Goal: Transaction & Acquisition: Book appointment/travel/reservation

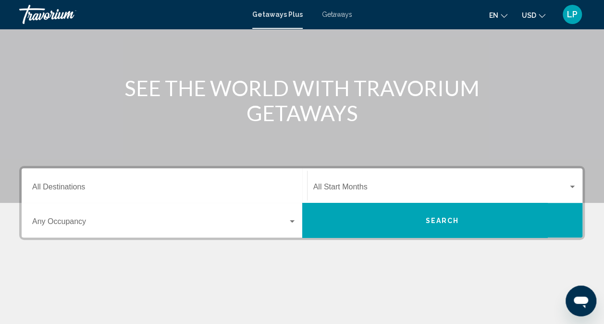
scroll to position [96, 0]
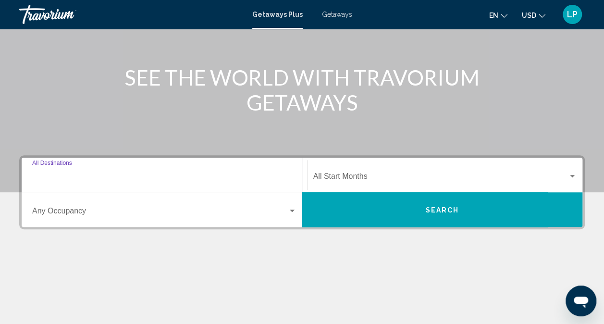
click at [91, 176] on input "Destination All Destinations" at bounding box center [164, 178] width 264 height 9
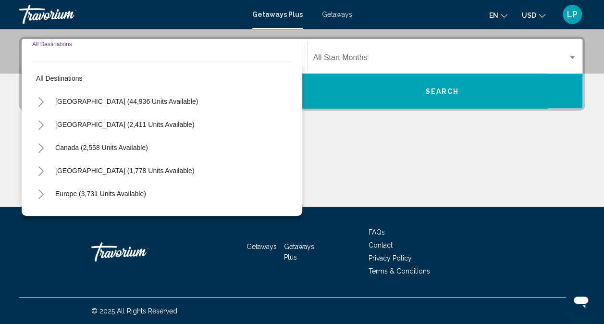
scroll to position [48, 0]
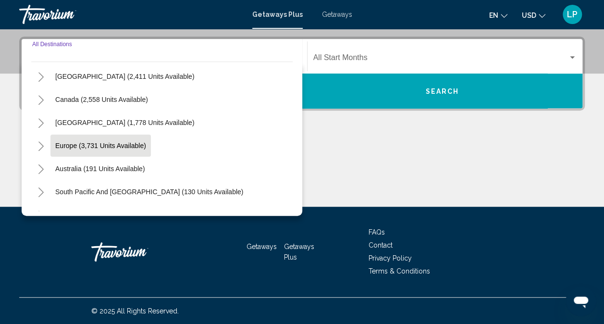
click at [99, 149] on button "Europe (3,731 units available)" at bounding box center [100, 146] width 100 height 22
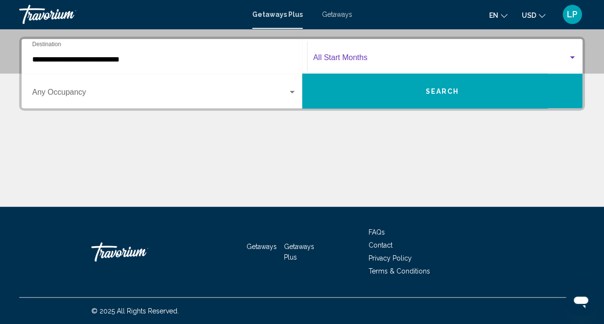
click at [333, 57] on span "Search widget" at bounding box center [440, 59] width 255 height 9
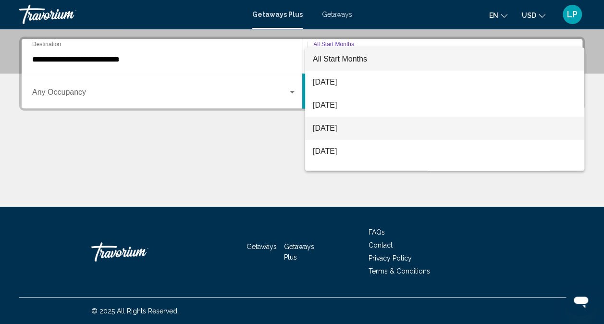
click at [347, 129] on span "[DATE]" at bounding box center [445, 128] width 264 height 23
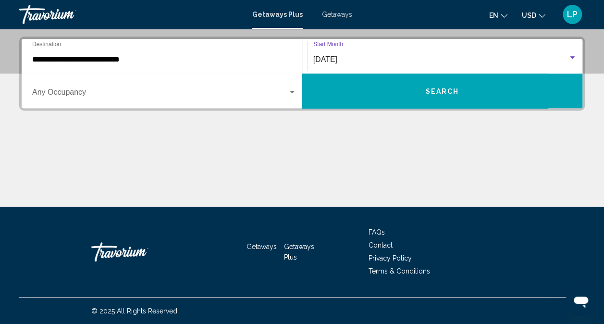
click at [86, 58] on input "**********" at bounding box center [164, 59] width 264 height 9
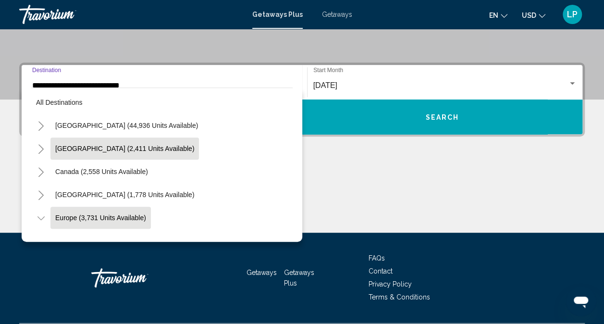
scroll to position [0, 0]
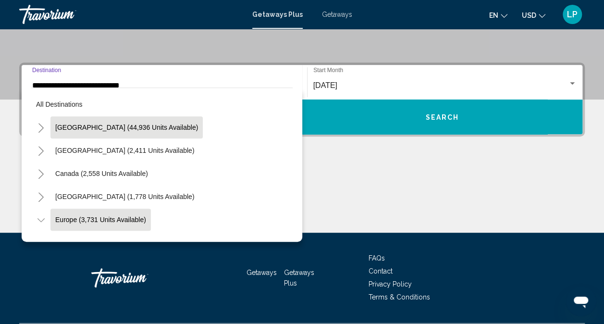
click at [77, 127] on span "[GEOGRAPHIC_DATA] (44,936 units available)" at bounding box center [126, 127] width 143 height 8
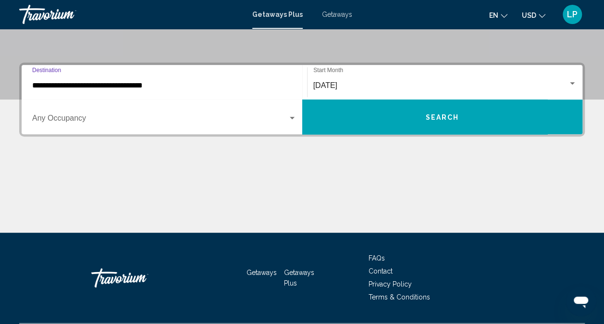
scroll to position [215, 0]
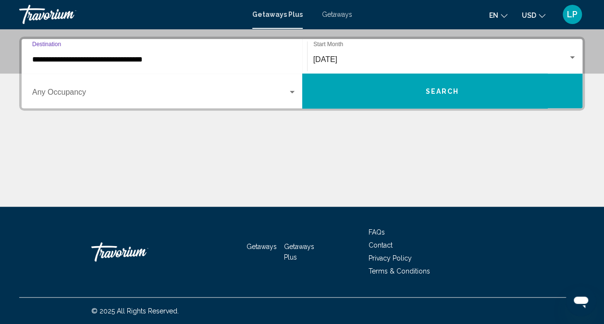
click at [116, 59] on input "**********" at bounding box center [164, 59] width 264 height 9
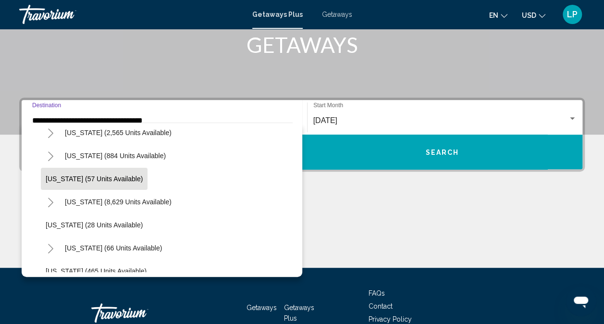
scroll to position [144, 0]
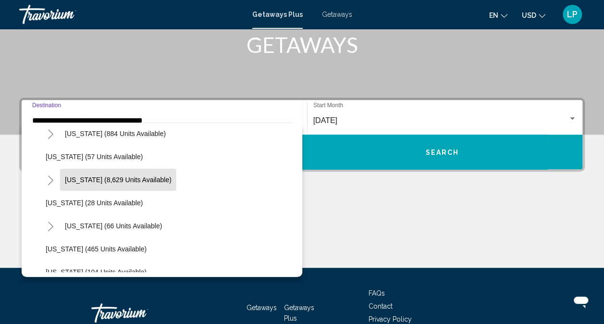
click at [90, 178] on span "[US_STATE] (8,629 units available)" at bounding box center [118, 180] width 107 height 8
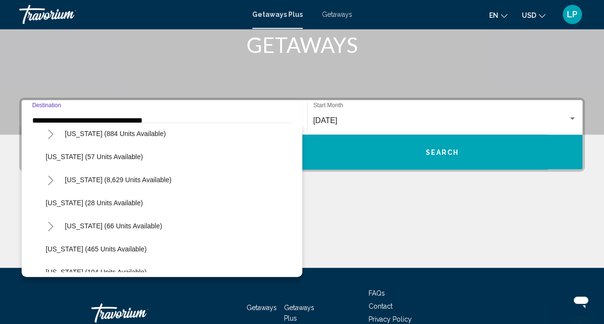
type input "**********"
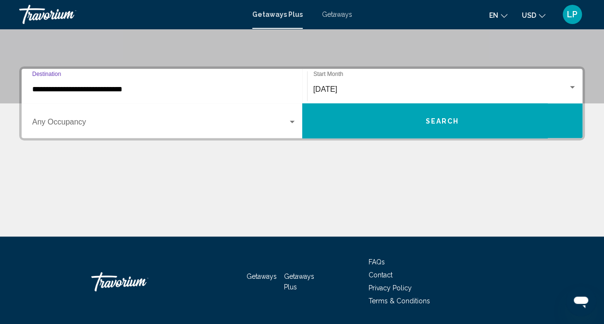
scroll to position [215, 0]
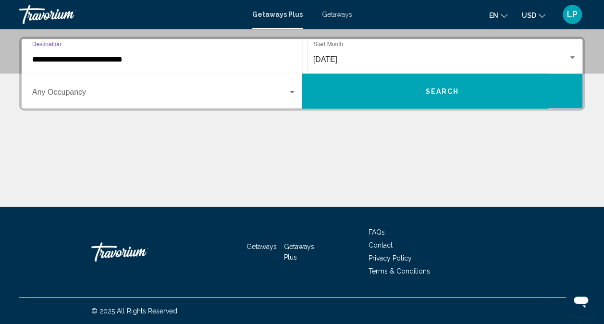
click at [334, 61] on span "[DATE]" at bounding box center [325, 59] width 24 height 8
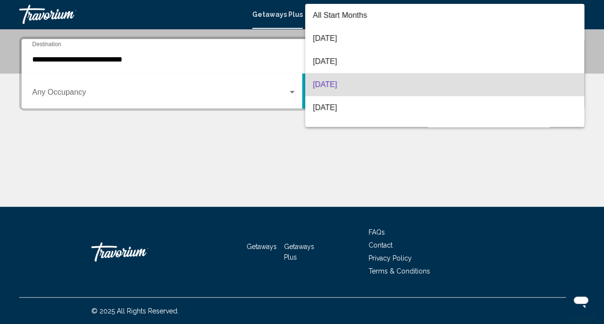
scroll to position [25, 0]
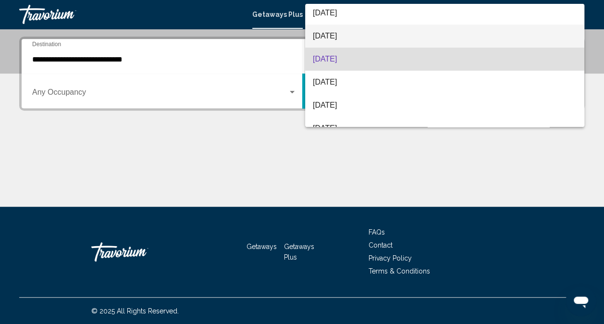
click at [337, 35] on span "[DATE]" at bounding box center [445, 36] width 264 height 23
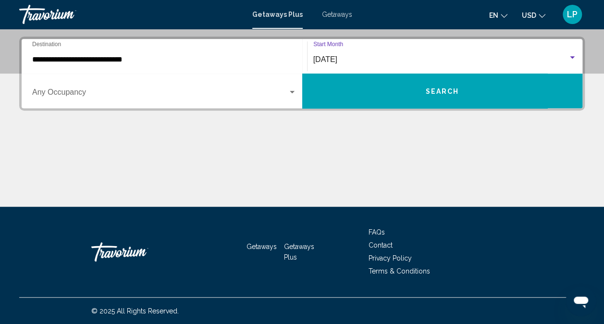
click at [69, 96] on span "Search widget" at bounding box center [160, 94] width 256 height 9
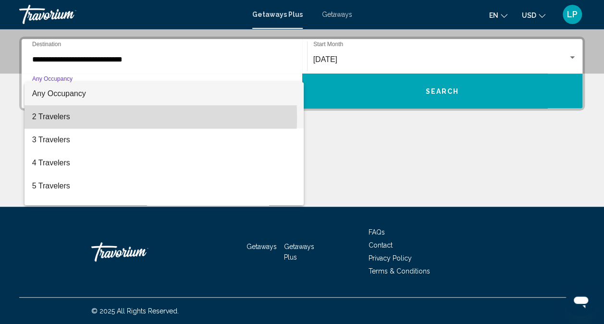
click at [55, 117] on span "2 Travelers" at bounding box center [164, 116] width 264 height 23
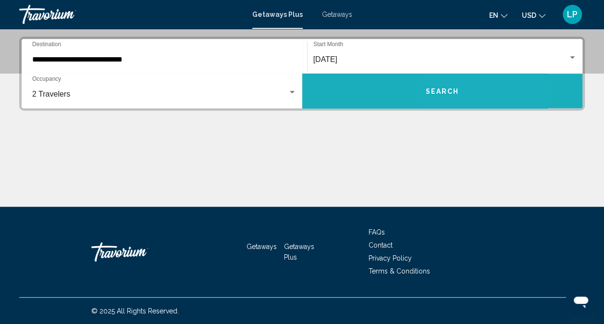
click at [455, 91] on span "Search" at bounding box center [442, 91] width 34 height 8
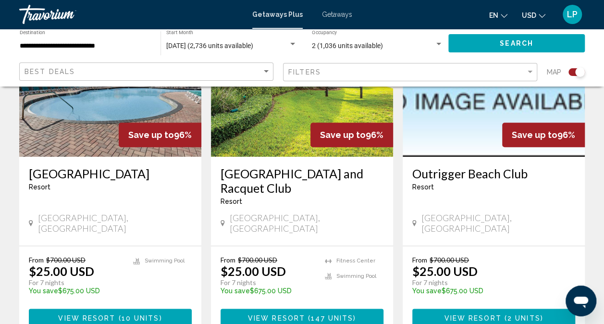
scroll to position [432, 0]
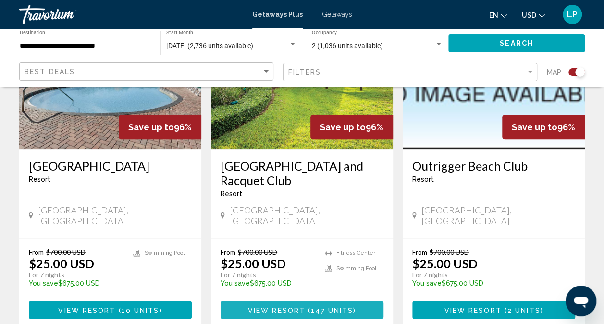
click at [292, 306] on span "View Resort" at bounding box center [276, 310] width 57 height 8
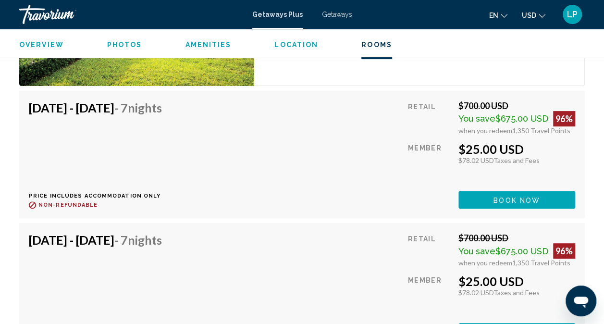
scroll to position [1969, 0]
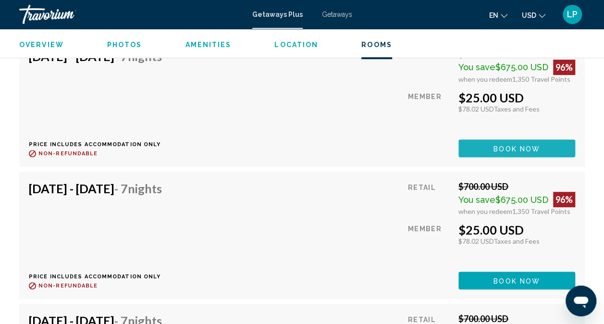
click at [519, 146] on span "Book now" at bounding box center [516, 149] width 47 height 8
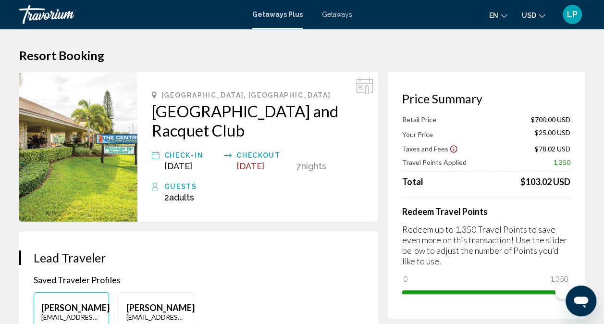
click at [277, 14] on span "Getaways Plus" at bounding box center [277, 15] width 50 height 8
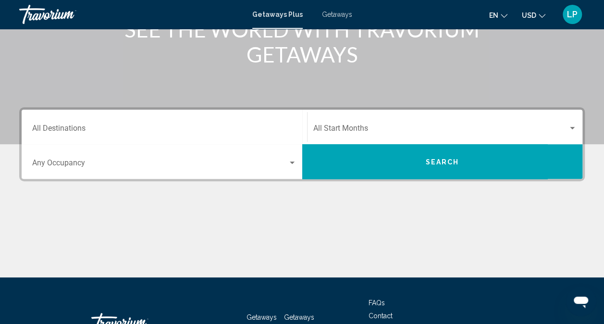
click at [97, 126] on input "Destination All Destinations" at bounding box center [164, 130] width 264 height 9
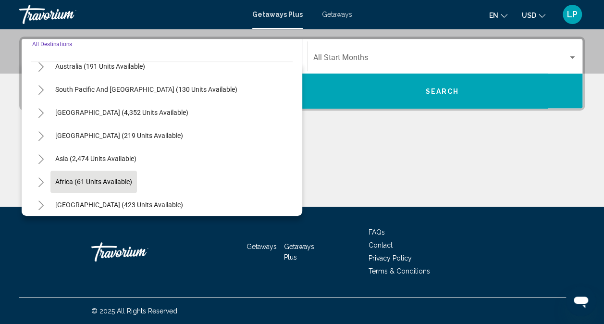
scroll to position [156, 0]
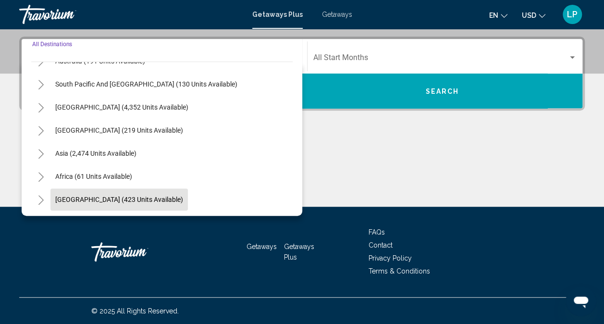
click at [86, 196] on span "[GEOGRAPHIC_DATA] (423 units available)" at bounding box center [119, 200] width 128 height 8
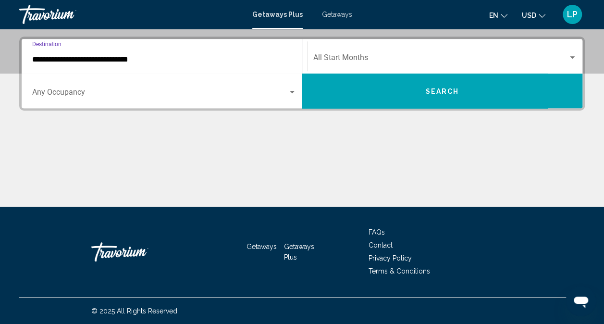
click at [352, 44] on div "Start Month All Start Months" at bounding box center [445, 56] width 264 height 30
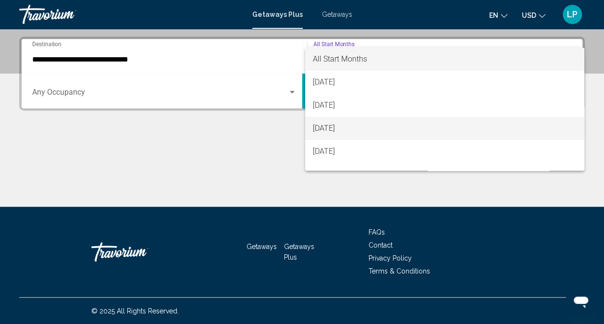
click at [344, 134] on span "[DATE]" at bounding box center [445, 128] width 264 height 23
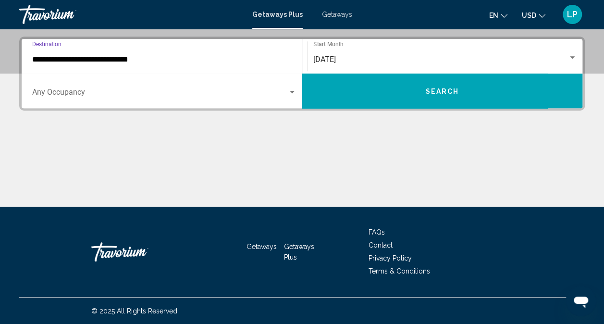
click at [66, 57] on input "**********" at bounding box center [164, 59] width 264 height 9
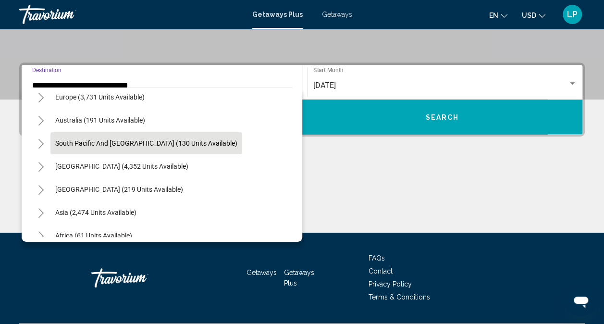
scroll to position [74, 0]
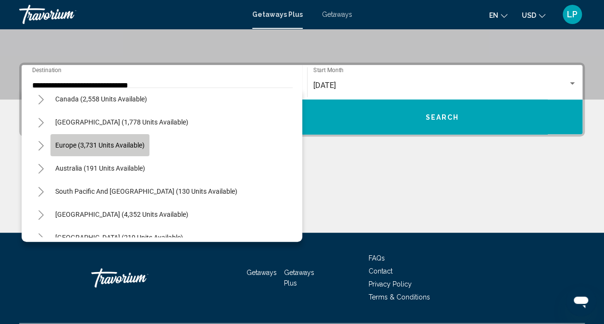
click at [91, 141] on span "Europe (3,731 units available)" at bounding box center [99, 145] width 89 height 8
type input "**********"
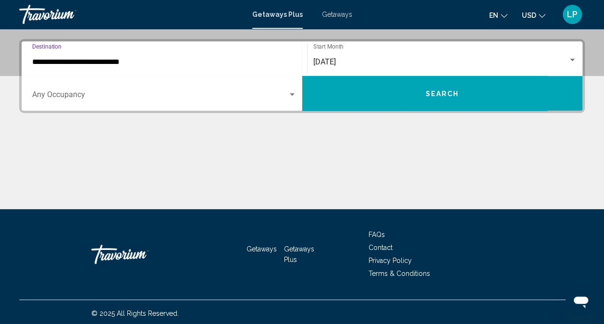
scroll to position [215, 0]
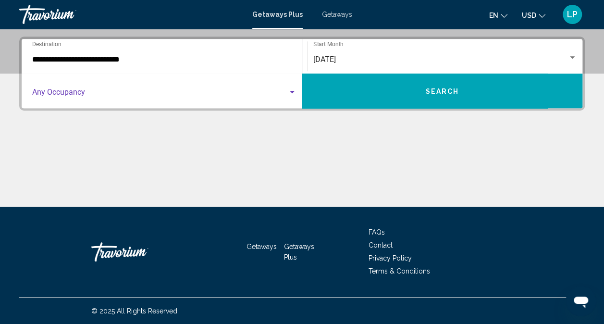
click at [88, 94] on span "Search widget" at bounding box center [160, 94] width 256 height 9
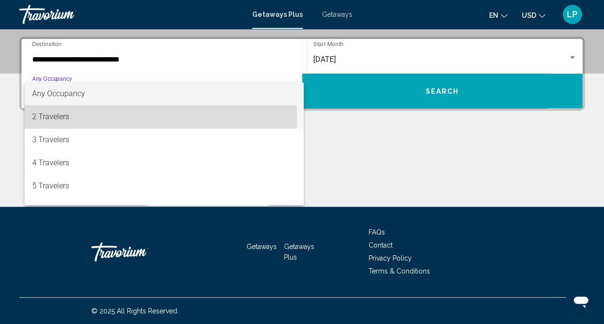
click at [64, 117] on span "2 Travelers" at bounding box center [164, 116] width 264 height 23
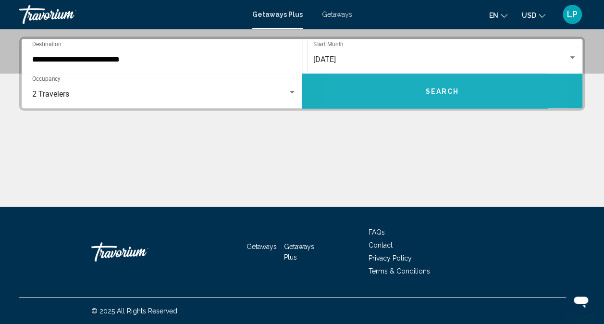
click at [393, 96] on button "Search" at bounding box center [442, 91] width 281 height 35
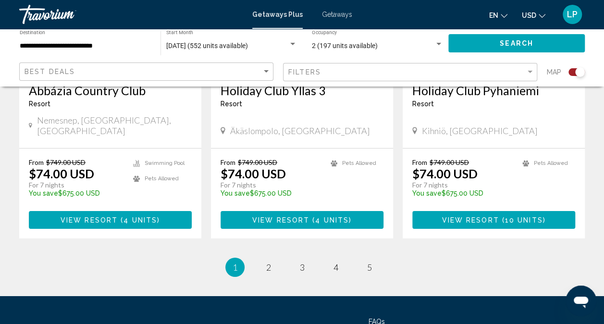
scroll to position [1537, 0]
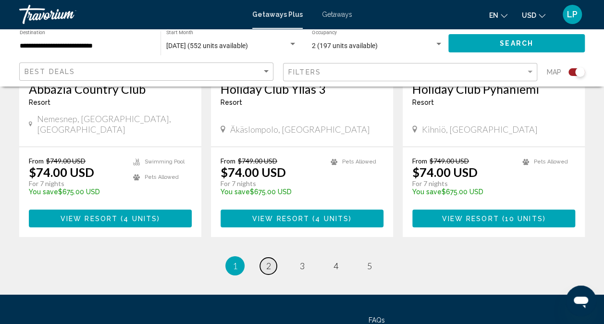
click at [268, 260] on span "2" at bounding box center [268, 265] width 5 height 11
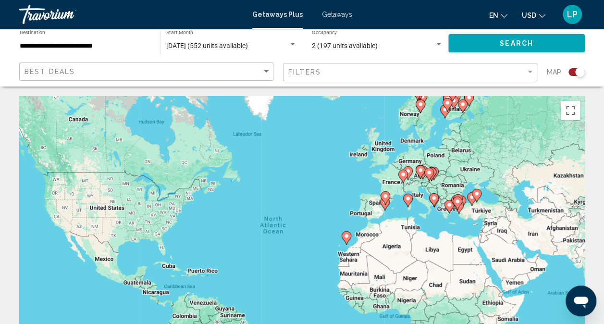
click at [381, 203] on gmp-advanced-marker "Main content" at bounding box center [385, 198] width 10 height 14
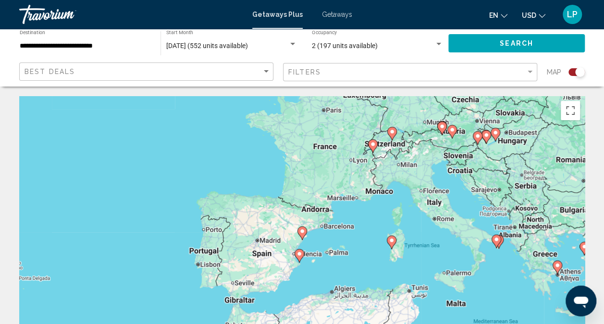
click at [302, 234] on icon "Main content" at bounding box center [301, 233] width 9 height 12
type input "**********"
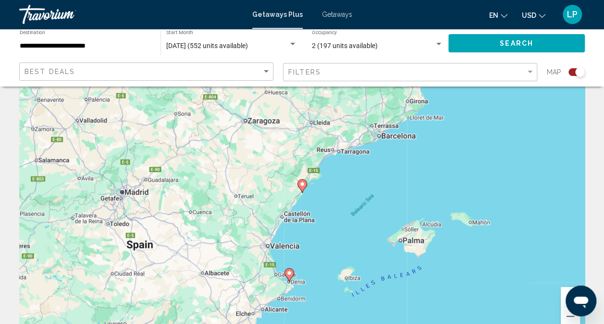
scroll to position [144, 0]
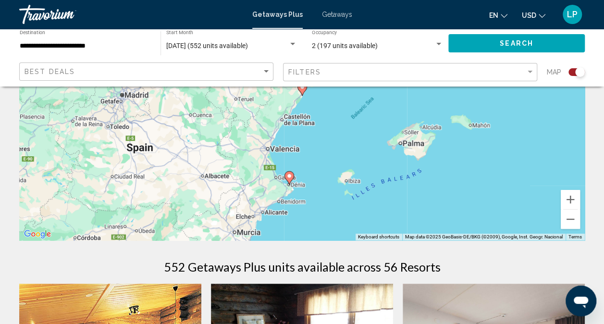
click at [289, 175] on image "Main content" at bounding box center [289, 176] width 6 height 6
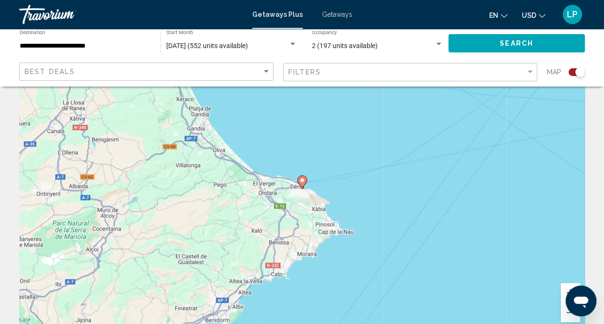
scroll to position [48, 0]
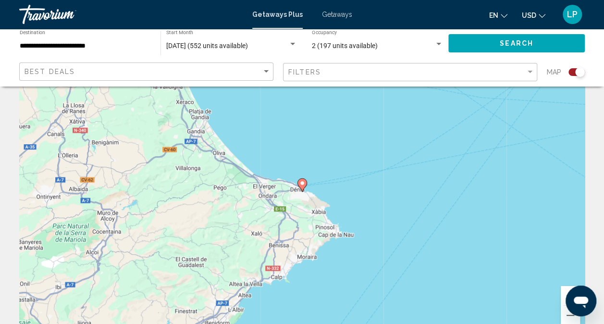
click at [304, 184] on image "Main content" at bounding box center [302, 183] width 6 height 6
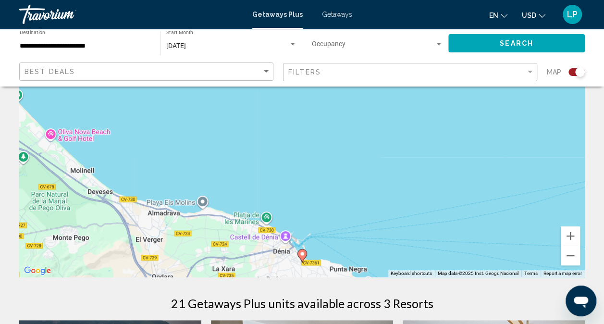
scroll to position [192, 0]
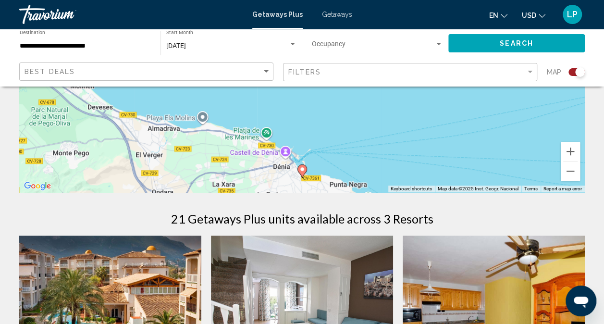
click at [303, 171] on image "Main content" at bounding box center [302, 169] width 6 height 6
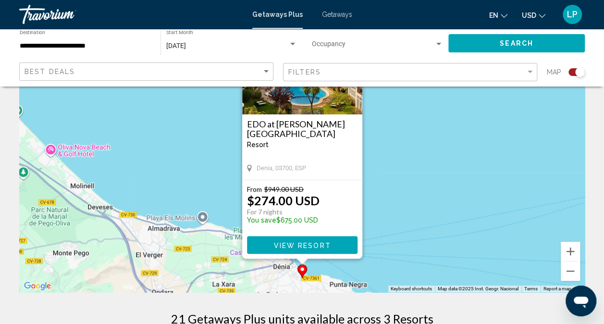
scroll to position [96, 0]
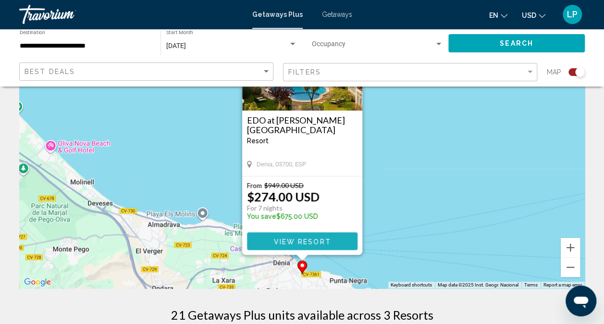
click at [310, 242] on span "View Resort" at bounding box center [301, 241] width 57 height 8
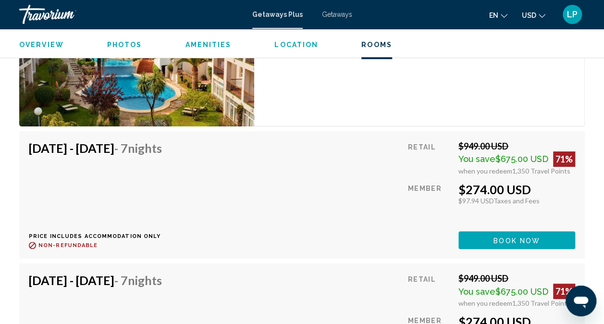
scroll to position [1873, 0]
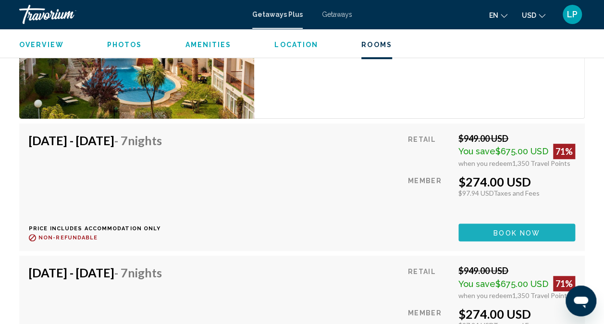
click at [520, 233] on span "Book now" at bounding box center [516, 233] width 47 height 8
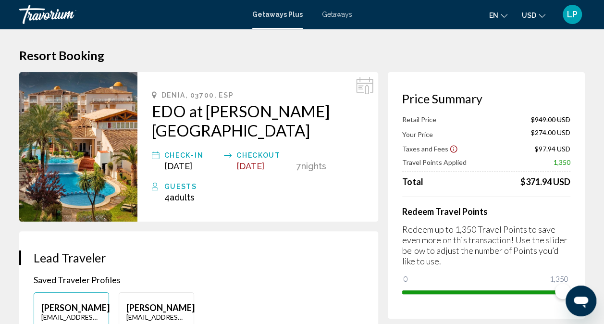
click at [280, 16] on span "Getaways Plus" at bounding box center [277, 15] width 50 height 8
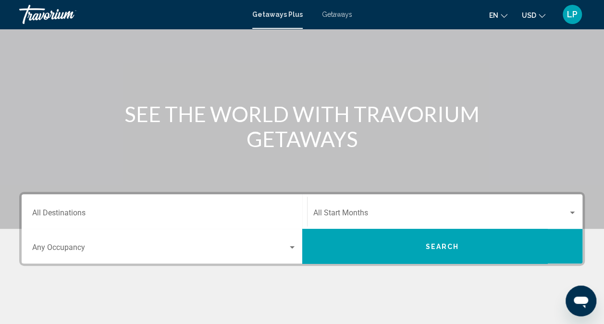
scroll to position [96, 0]
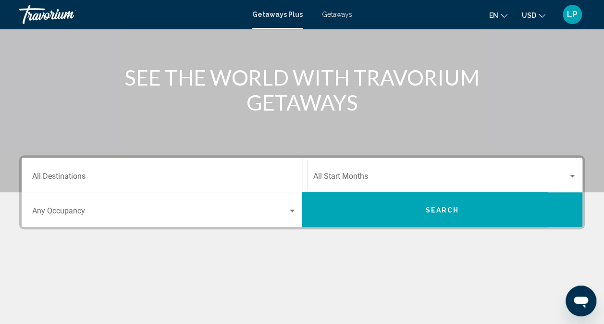
click at [67, 177] on input "Destination All Destinations" at bounding box center [164, 178] width 264 height 9
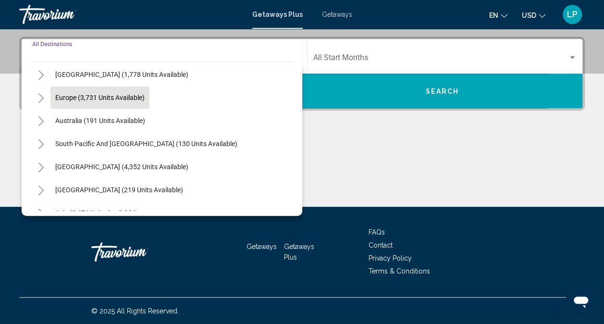
click at [73, 100] on span "Europe (3,731 units available)" at bounding box center [99, 98] width 89 height 8
type input "**********"
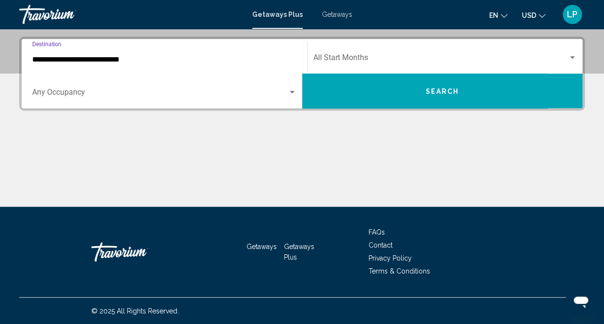
click at [96, 60] on input "**********" at bounding box center [164, 59] width 264 height 9
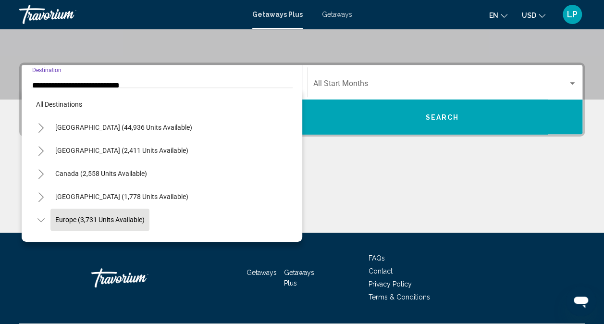
scroll to position [57, 0]
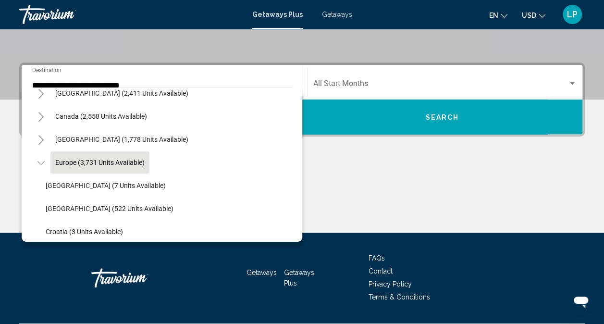
click at [350, 73] on div "Start Month All Start Months" at bounding box center [445, 82] width 264 height 30
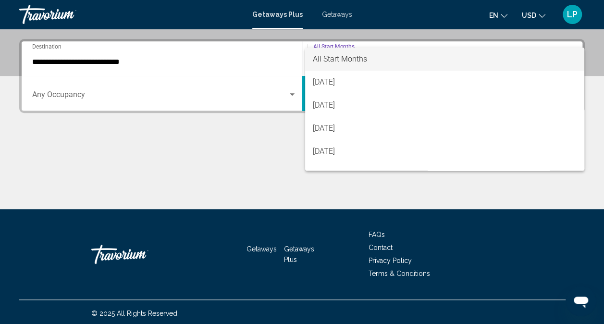
scroll to position [215, 0]
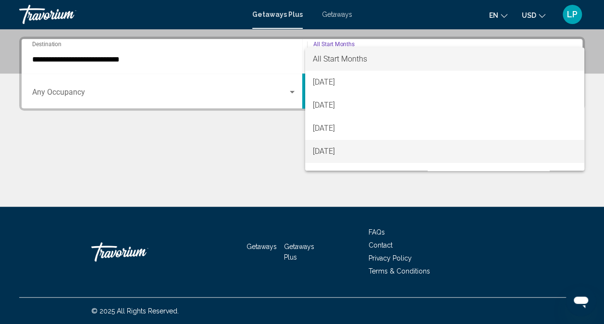
click at [340, 151] on span "[DATE]" at bounding box center [445, 151] width 264 height 23
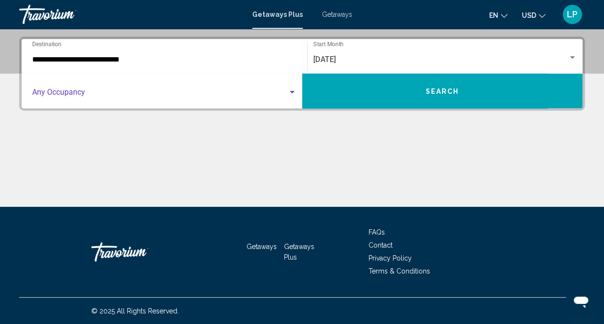
click at [164, 90] on span "Search widget" at bounding box center [160, 94] width 256 height 9
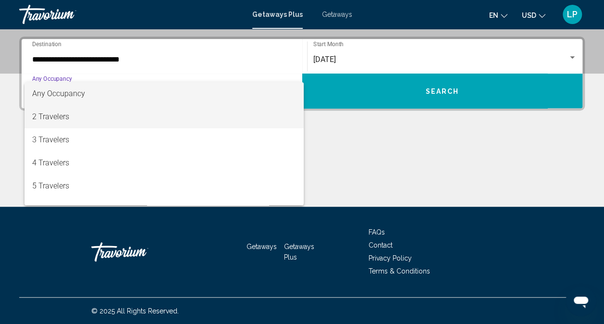
click at [62, 118] on span "2 Travelers" at bounding box center [164, 116] width 264 height 23
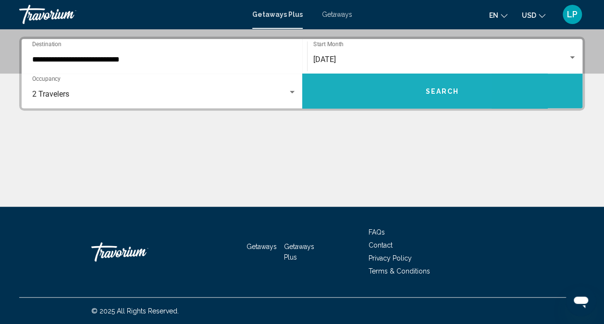
click at [415, 92] on button "Search" at bounding box center [442, 91] width 281 height 35
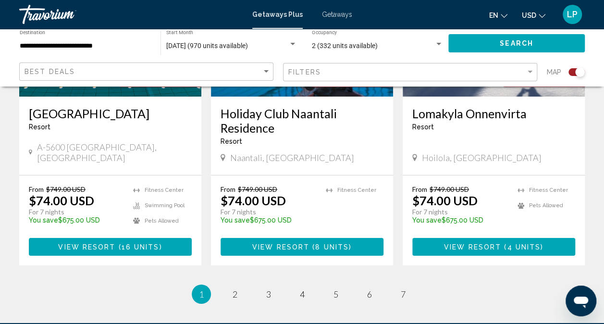
scroll to position [1585, 0]
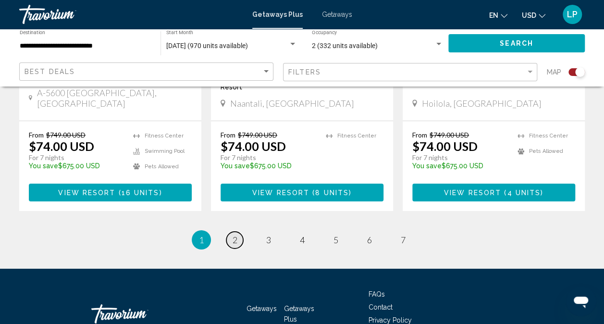
click at [233, 234] on span "2" at bounding box center [235, 239] width 5 height 11
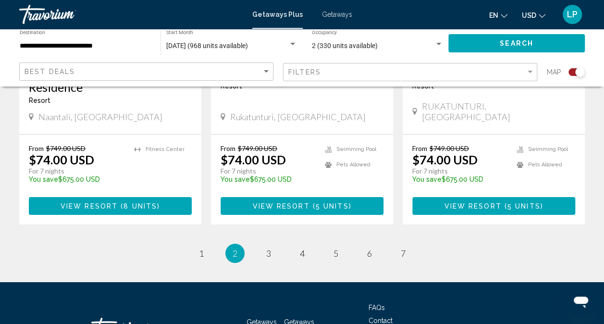
scroll to position [1537, 0]
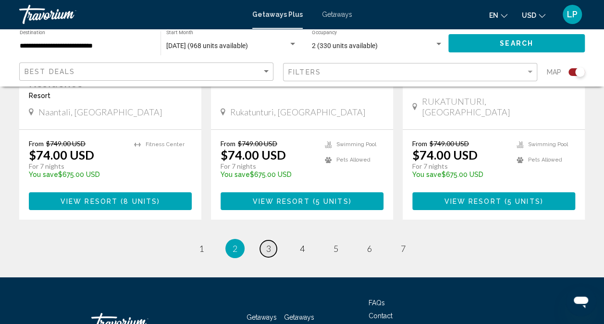
click at [270, 243] on span "3" at bounding box center [268, 248] width 5 height 11
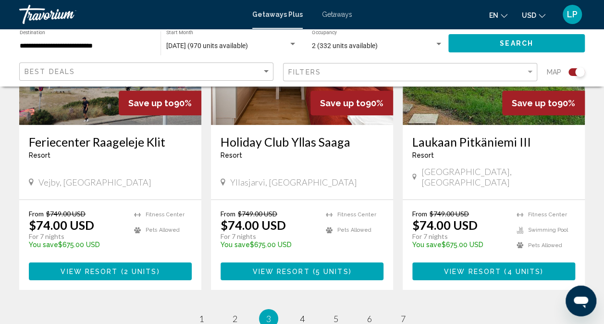
scroll to position [1489, 0]
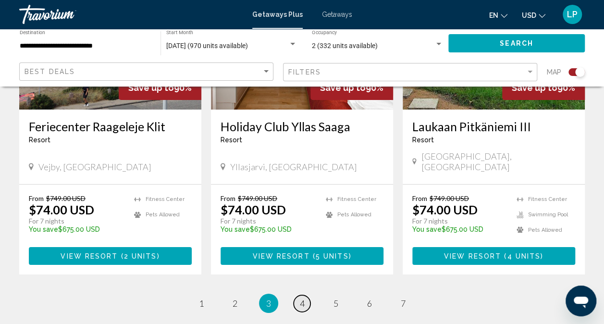
click at [307, 295] on link "page 4" at bounding box center [302, 303] width 17 height 17
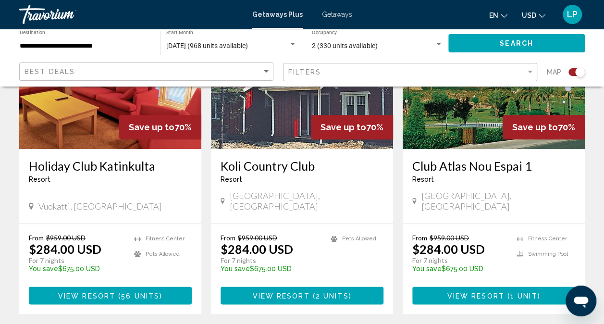
scroll to position [480, 0]
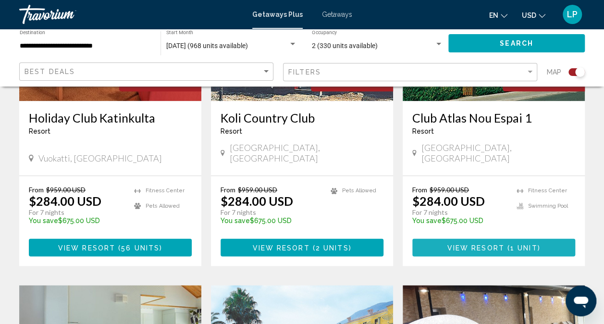
click at [511, 244] on span "1 unit" at bounding box center [523, 248] width 27 height 8
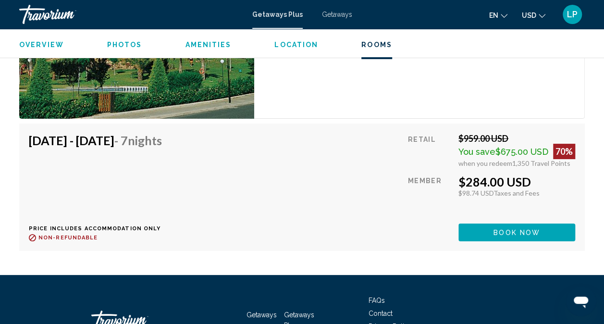
scroll to position [1777, 0]
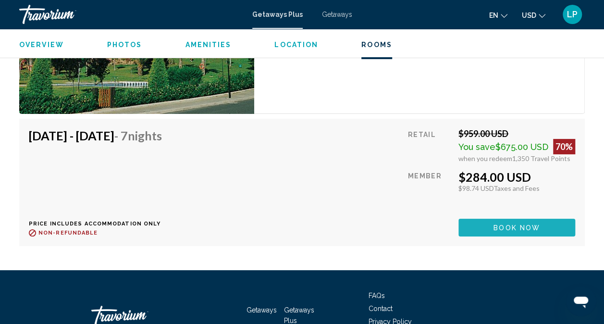
click at [516, 227] on span "Book now" at bounding box center [516, 228] width 47 height 8
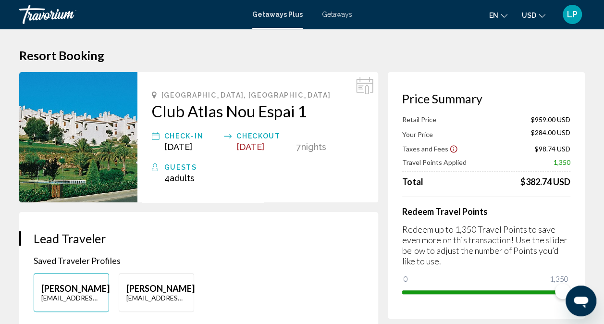
click at [574, 20] on div "LP" at bounding box center [572, 14] width 19 height 19
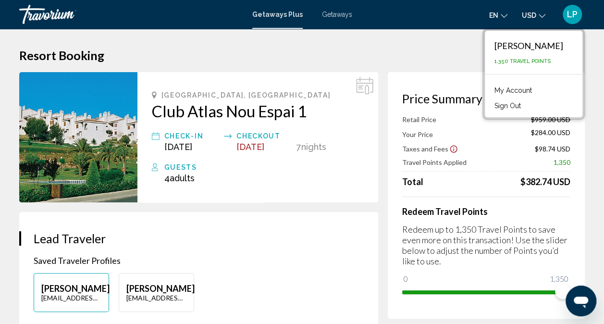
click at [497, 50] on div "[PERSON_NAME] 1,350 Travel Points My Account Sign Out" at bounding box center [533, 73] width 102 height 91
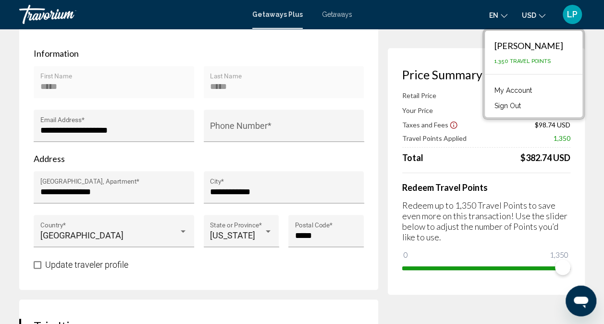
click at [523, 149] on div "Retail Price $959.00 USD Your Price $284.00 USD Taxes and Fees $98.74 USD Trave…" at bounding box center [486, 127] width 168 height 72
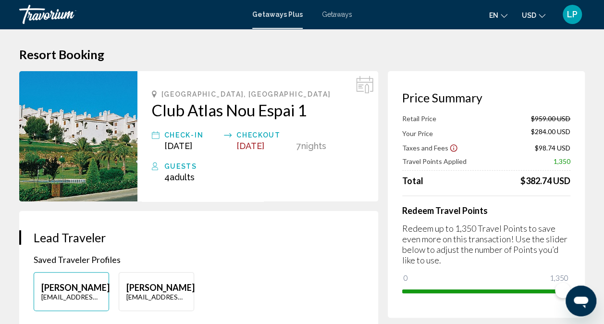
scroll to position [0, 0]
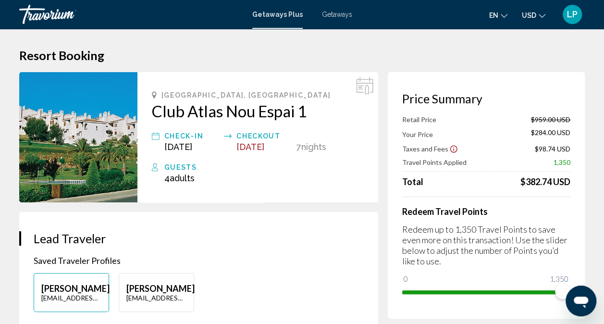
click at [280, 14] on span "Getaways Plus" at bounding box center [277, 15] width 50 height 8
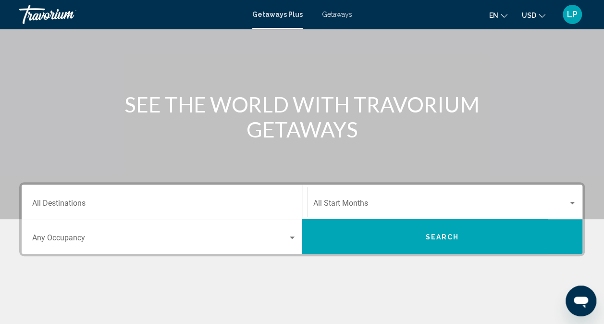
scroll to position [192, 0]
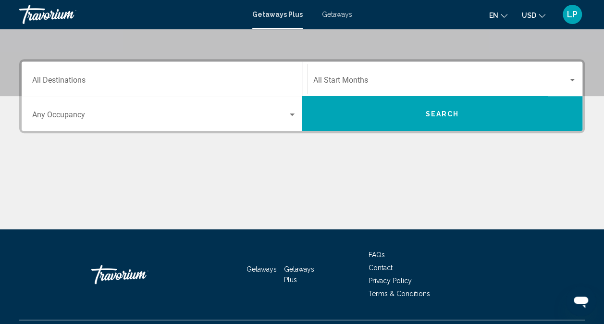
click at [88, 80] on input "Destination All Destinations" at bounding box center [164, 82] width 264 height 9
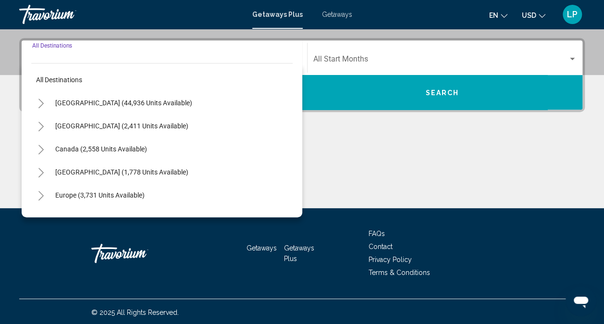
scroll to position [215, 0]
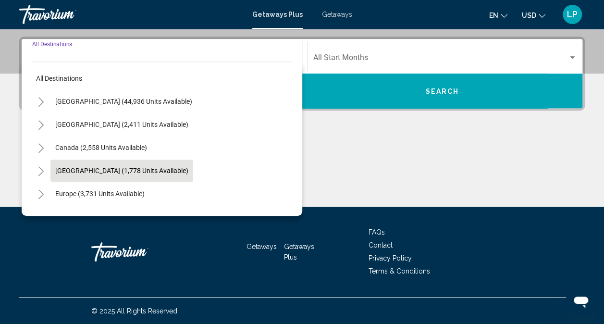
click at [104, 167] on span "[GEOGRAPHIC_DATA] (1,778 units available)" at bounding box center [121, 171] width 133 height 8
type input "**********"
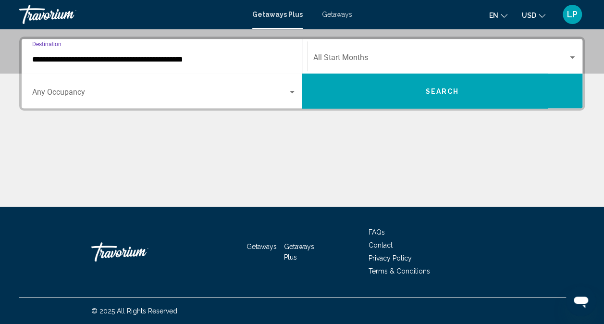
click at [370, 62] on span "Search widget" at bounding box center [440, 59] width 255 height 9
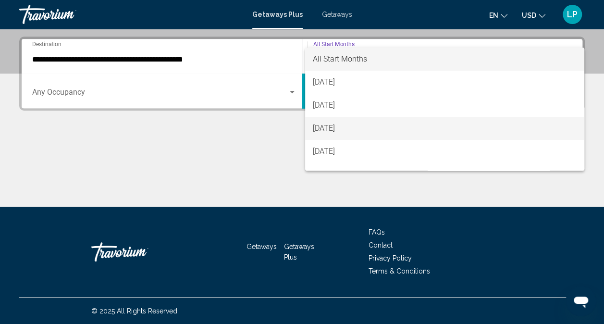
click at [346, 126] on span "[DATE]" at bounding box center [445, 128] width 264 height 23
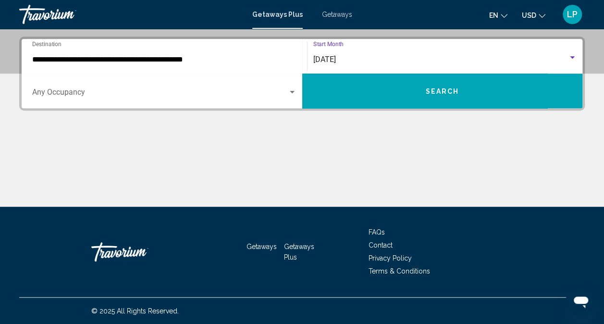
click at [336, 61] on span "[DATE]" at bounding box center [324, 59] width 23 height 9
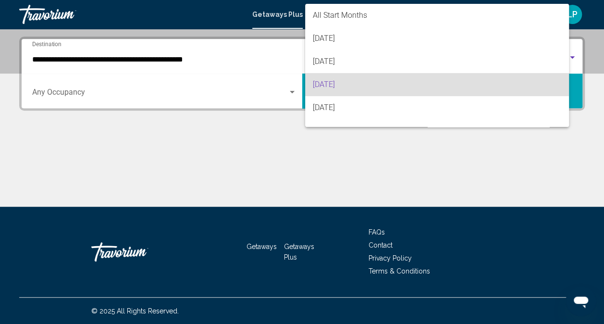
scroll to position [25, 0]
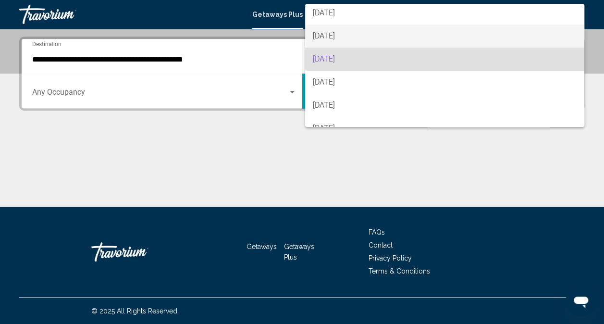
click at [351, 34] on span "[DATE]" at bounding box center [445, 36] width 264 height 23
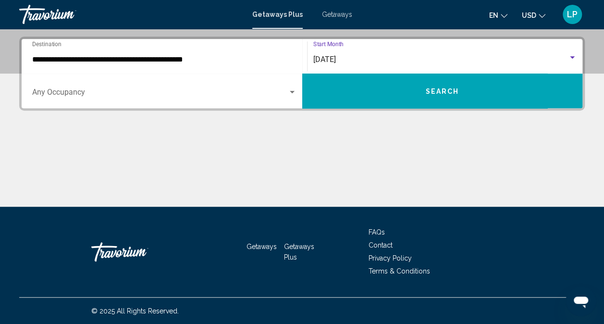
click at [79, 93] on span "Search widget" at bounding box center [160, 94] width 256 height 9
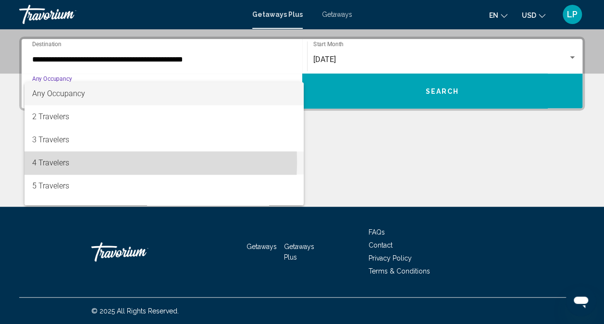
click at [55, 161] on span "4 Travelers" at bounding box center [164, 162] width 264 height 23
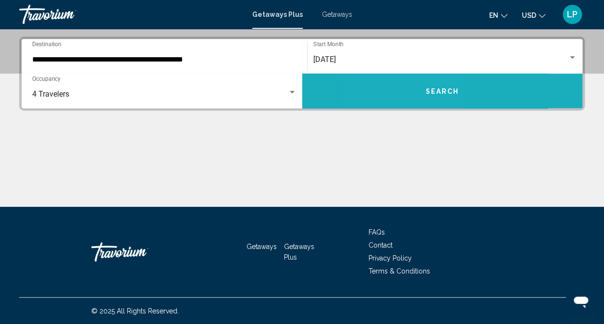
click at [401, 98] on button "Search" at bounding box center [442, 91] width 281 height 35
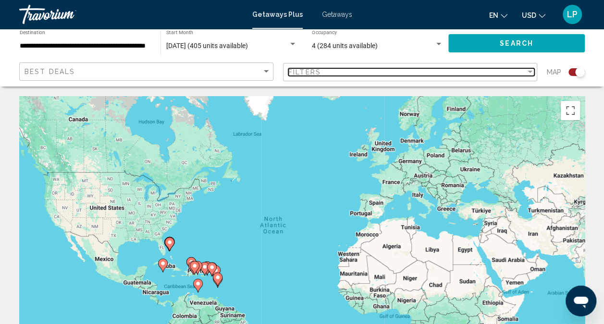
click at [320, 74] on span "Filters" at bounding box center [304, 72] width 33 height 8
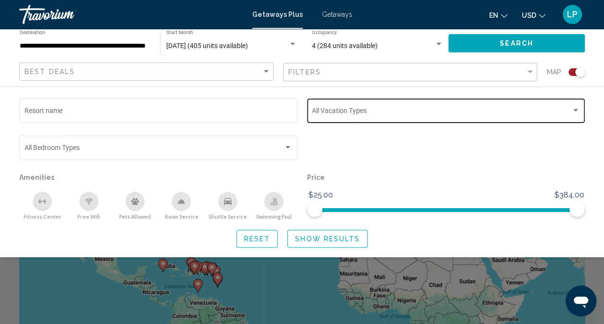
click at [344, 111] on span "Search widget" at bounding box center [441, 113] width 259 height 8
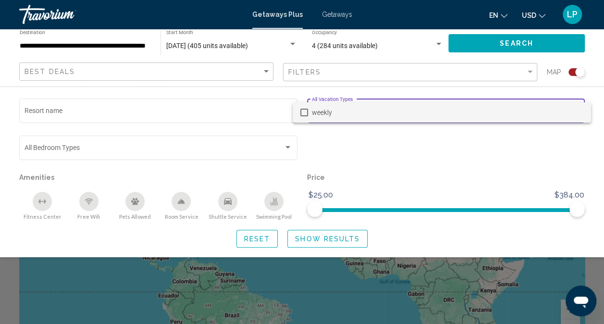
scroll to position [16, 0]
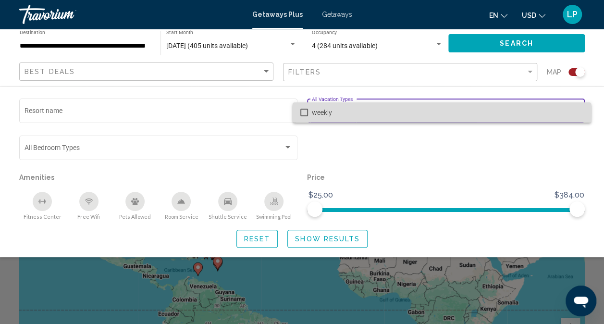
click at [351, 107] on span "weekly" at bounding box center [447, 112] width 271 height 20
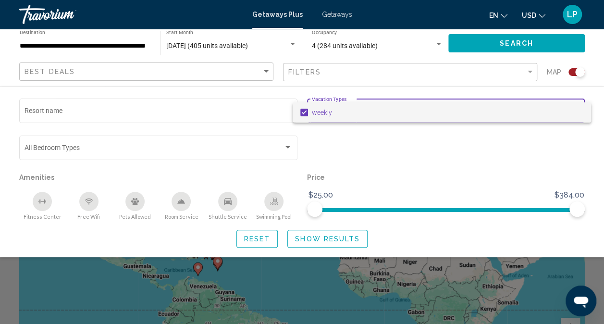
click at [385, 147] on div at bounding box center [302, 162] width 604 height 324
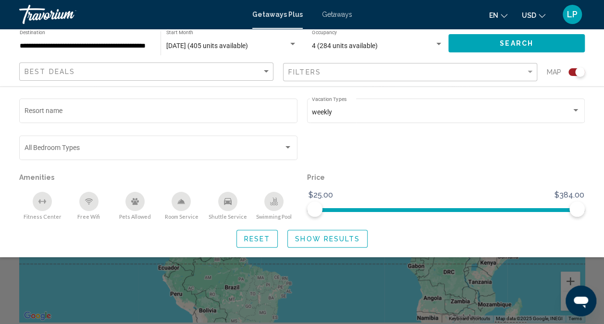
scroll to position [64, 0]
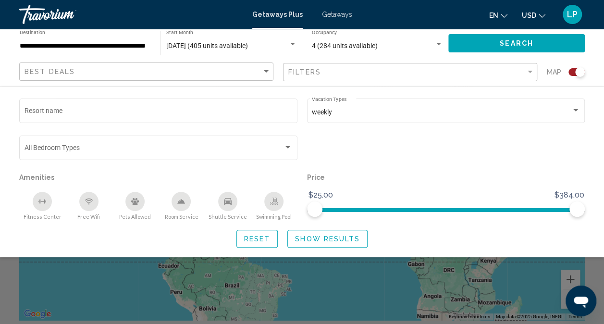
click at [340, 240] on span "Show Results" at bounding box center [327, 239] width 65 height 8
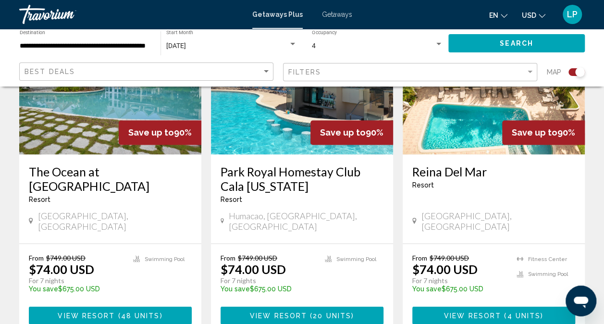
scroll to position [817, 0]
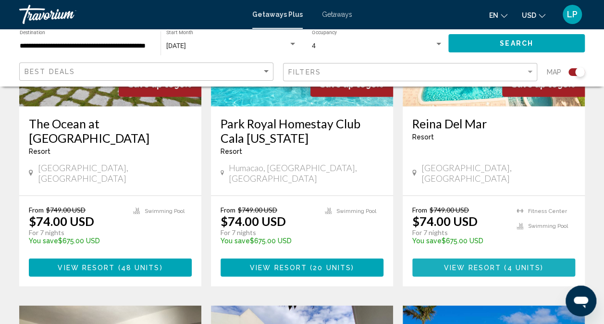
click at [489, 264] on span "View Resort" at bounding box center [472, 268] width 57 height 8
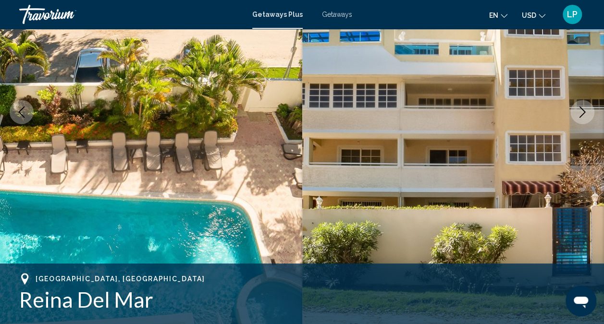
scroll to position [191, 0]
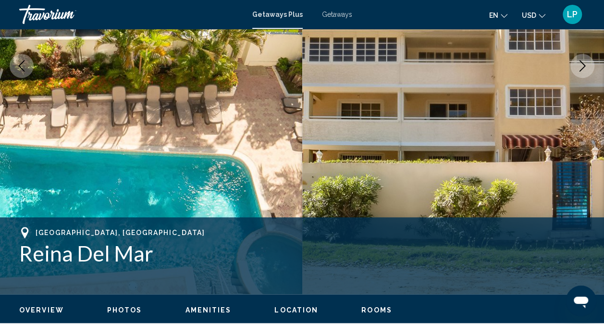
click at [584, 64] on icon "Next image" at bounding box center [583, 66] width 12 height 12
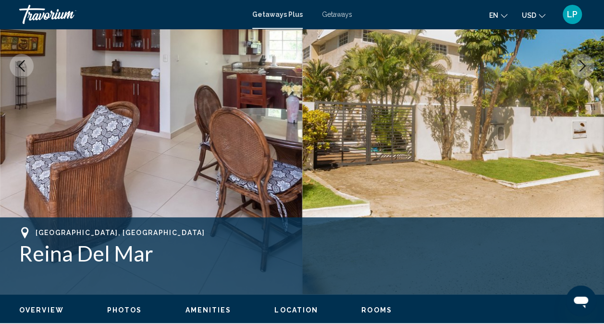
click at [584, 64] on icon "Next image" at bounding box center [582, 66] width 6 height 12
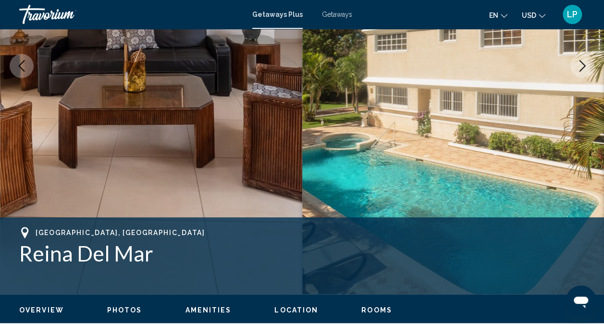
click at [584, 64] on icon "Next image" at bounding box center [582, 66] width 6 height 12
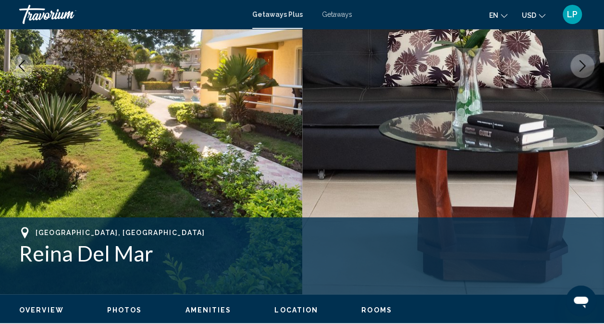
click at [584, 64] on icon "Next image" at bounding box center [582, 66] width 6 height 12
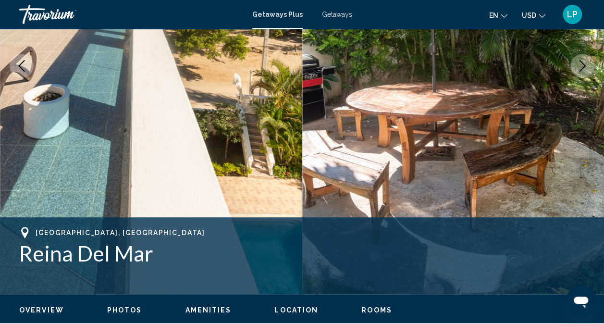
click at [584, 64] on icon "Next image" at bounding box center [582, 66] width 6 height 12
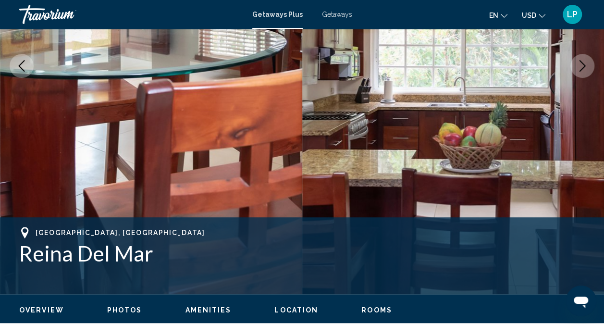
click at [584, 64] on icon "Next image" at bounding box center [582, 66] width 6 height 12
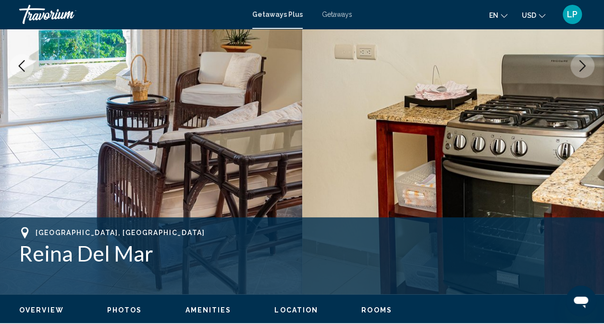
click at [584, 64] on icon "Next image" at bounding box center [582, 66] width 6 height 12
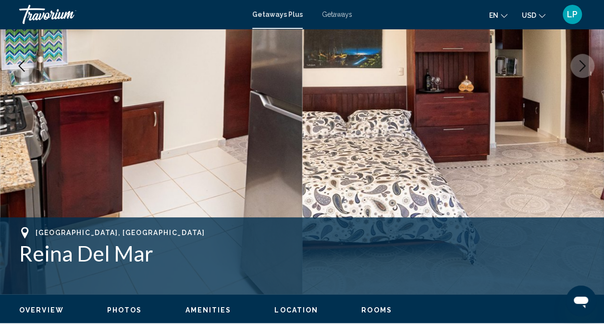
click at [585, 65] on icon "Next image" at bounding box center [583, 66] width 12 height 12
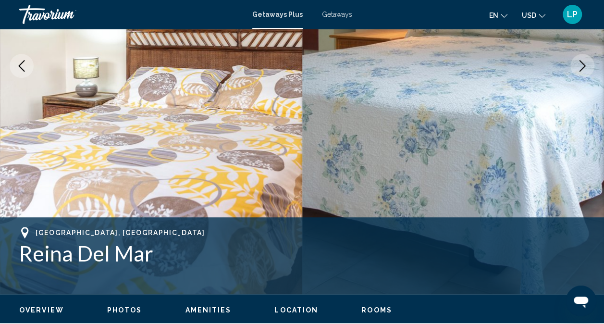
click at [585, 65] on icon "Next image" at bounding box center [583, 66] width 12 height 12
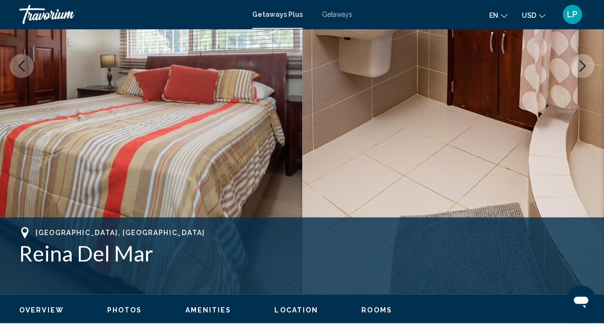
click at [585, 65] on icon "Next image" at bounding box center [583, 66] width 12 height 12
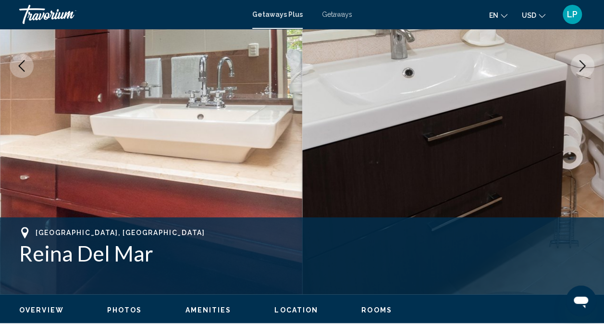
click at [585, 65] on icon "Next image" at bounding box center [583, 66] width 12 height 12
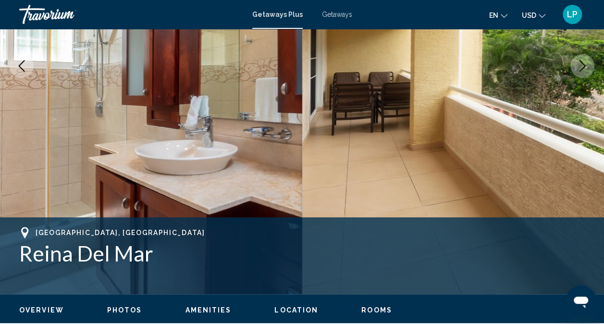
click at [585, 65] on icon "Next image" at bounding box center [583, 66] width 12 height 12
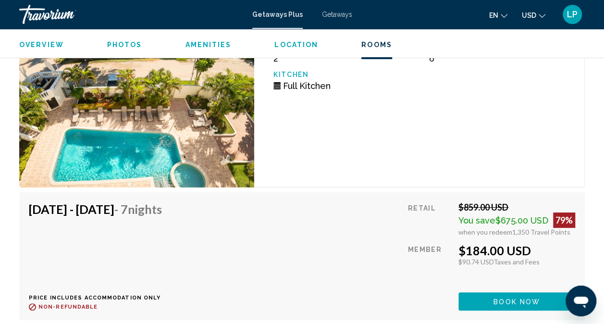
scroll to position [1777, 0]
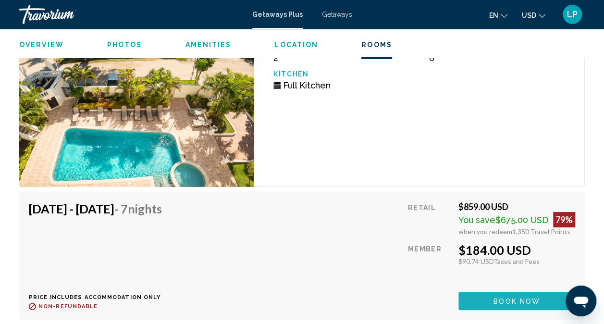
click at [525, 297] on span "Book now" at bounding box center [516, 301] width 47 height 8
